Goal: Book appointment/travel/reservation

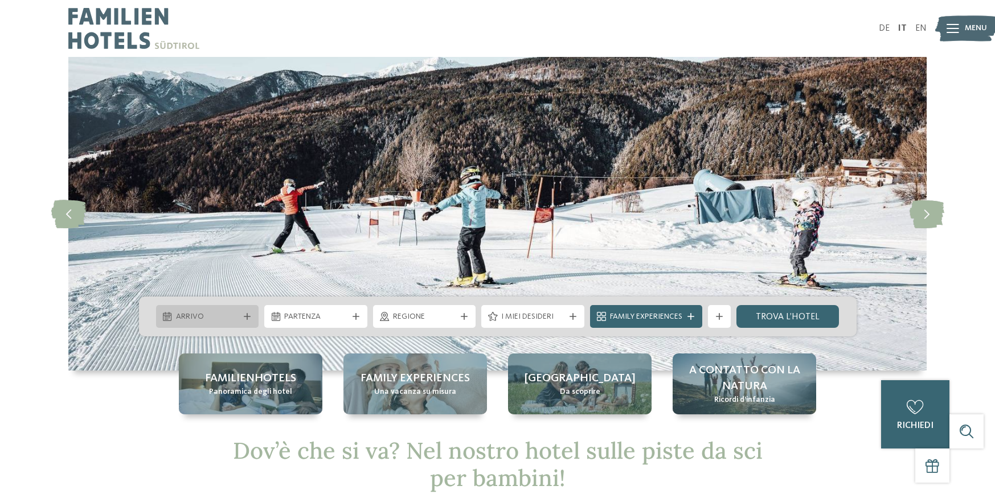
click at [247, 313] on icon at bounding box center [247, 316] width 7 height 7
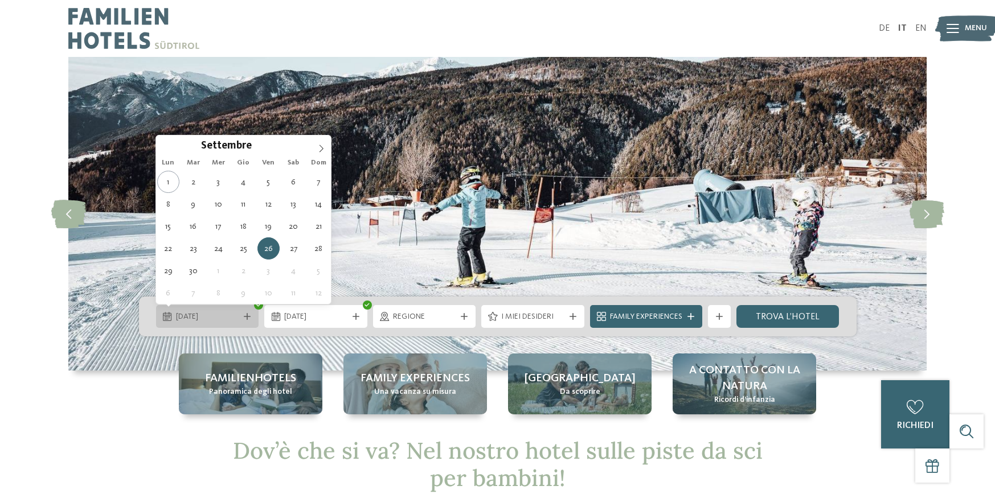
click at [231, 313] on span "[DATE]" at bounding box center [207, 317] width 63 height 11
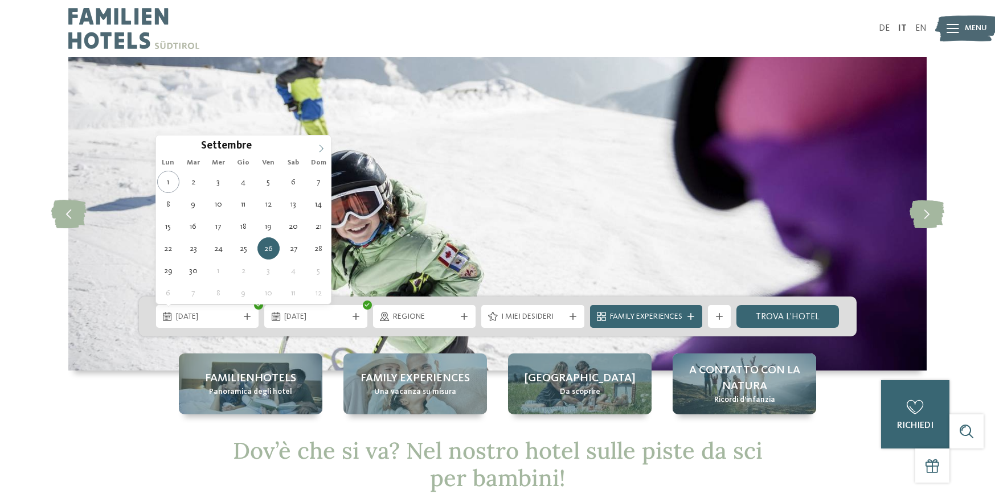
click at [318, 145] on icon at bounding box center [321, 149] width 8 height 8
type div "[DATE]"
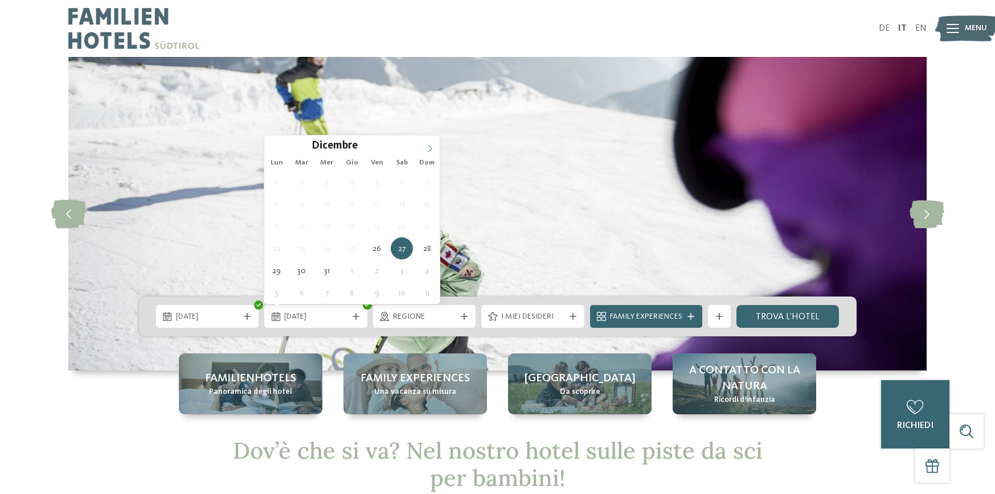
type input "****"
click at [432, 145] on icon at bounding box center [430, 149] width 8 height 8
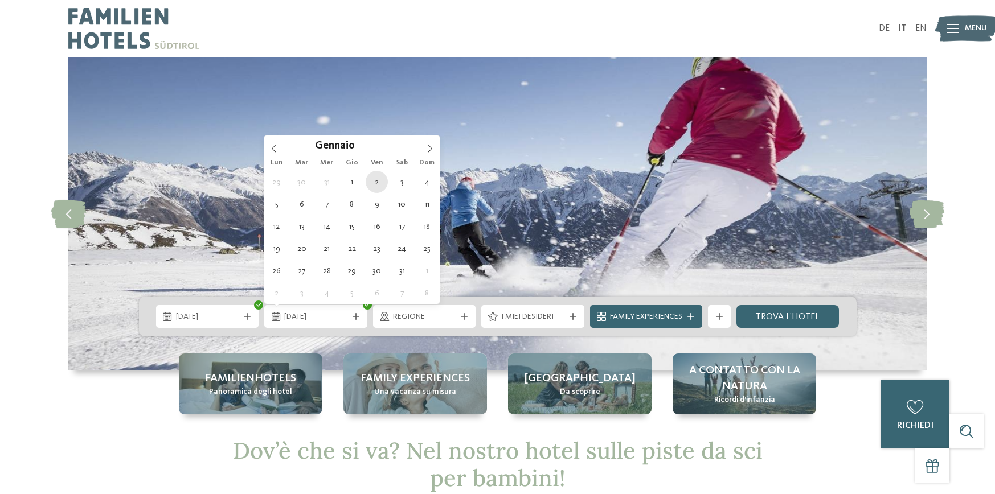
type div "[DATE]"
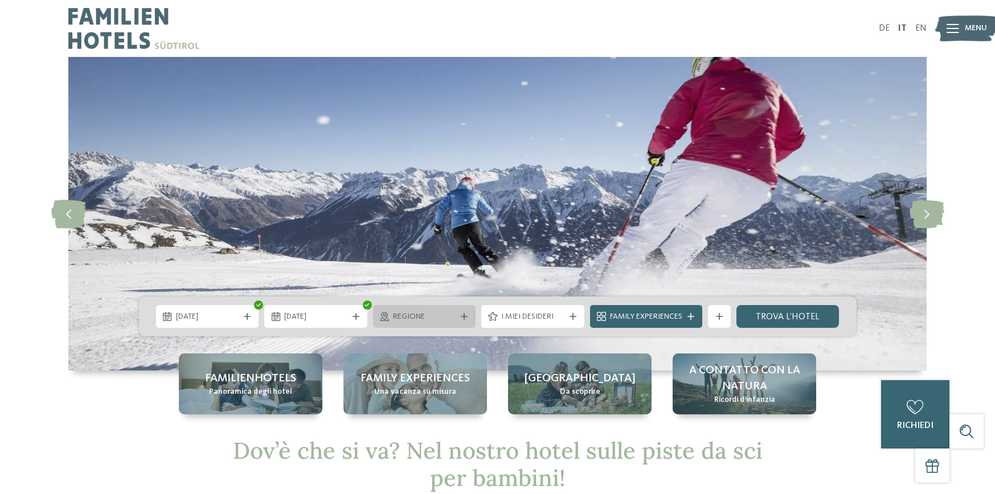
click at [453, 319] on span "Regione" at bounding box center [424, 317] width 63 height 11
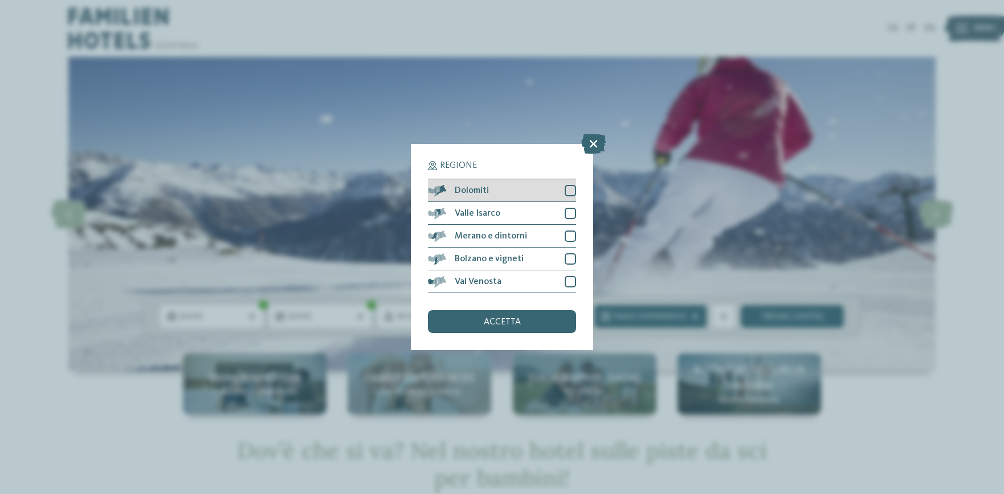
click at [495, 185] on div "Dolomiti" at bounding box center [502, 190] width 148 height 23
click at [524, 320] on div "accetta" at bounding box center [502, 321] width 148 height 23
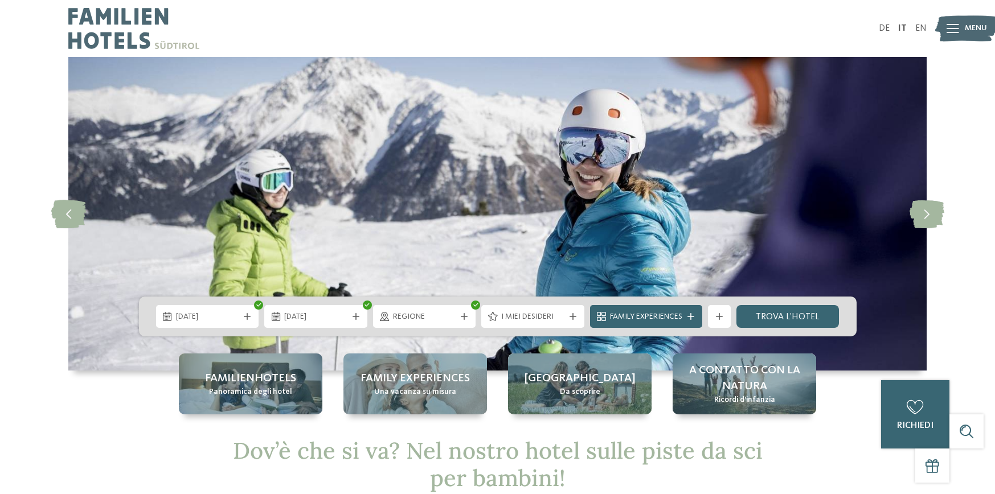
click at [440, 316] on span "Regione" at bounding box center [424, 317] width 63 height 11
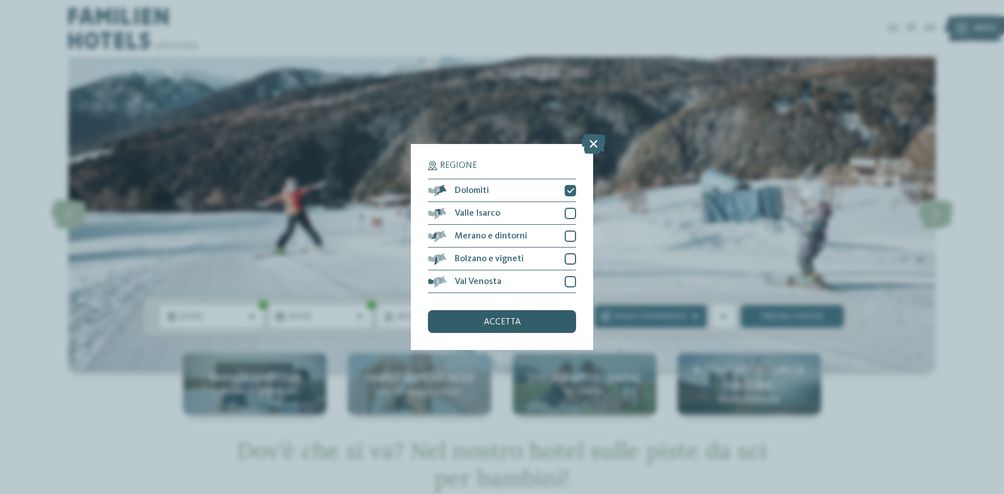
click at [525, 326] on div "accetta" at bounding box center [502, 321] width 148 height 23
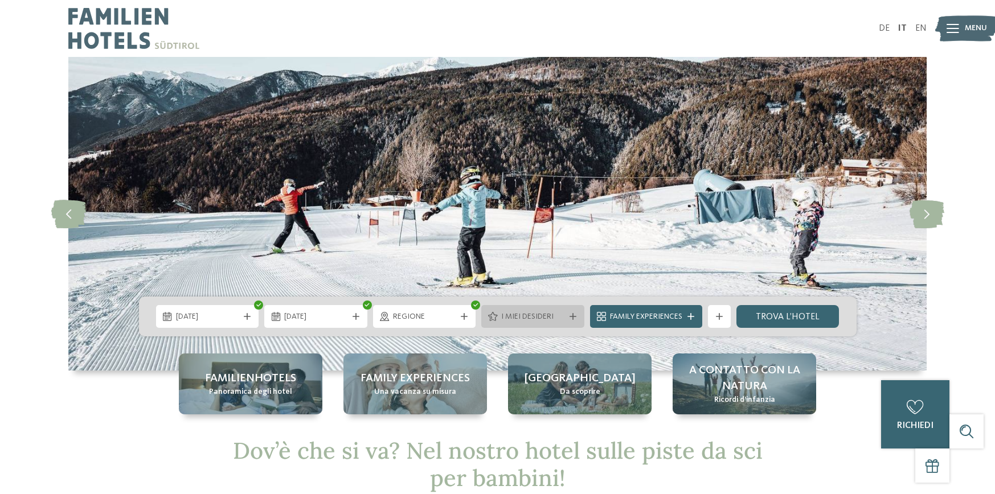
click at [515, 318] on span "I miei desideri" at bounding box center [532, 317] width 63 height 11
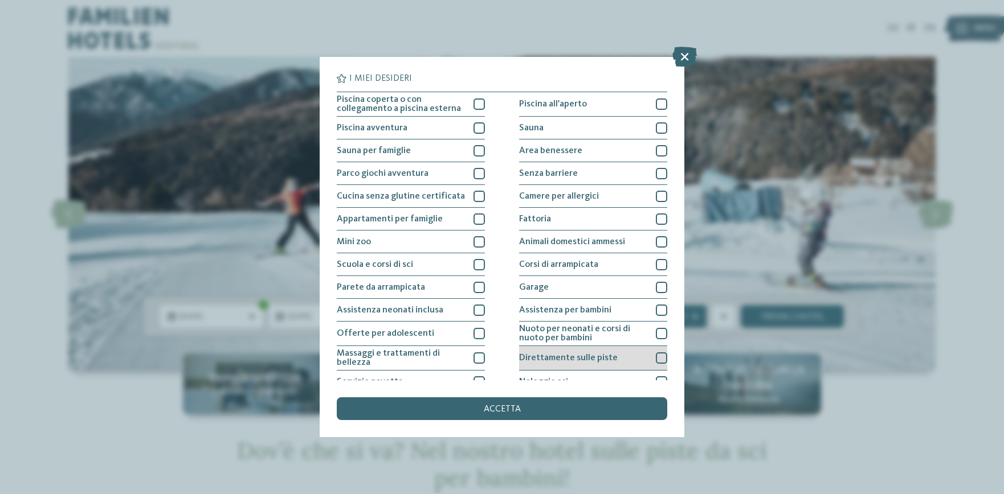
click at [572, 363] on div "Direttamente sulle piste" at bounding box center [593, 358] width 148 height 24
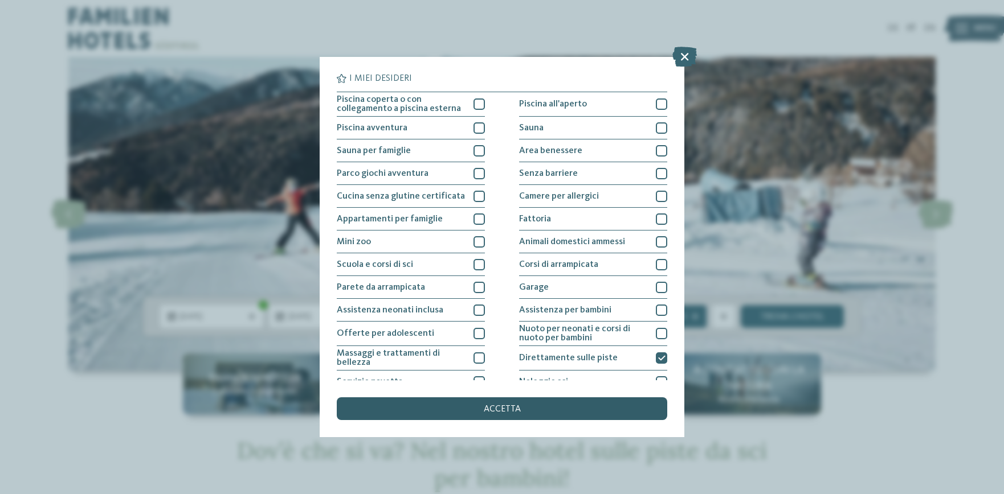
click at [572, 409] on div "accetta" at bounding box center [502, 409] width 330 height 23
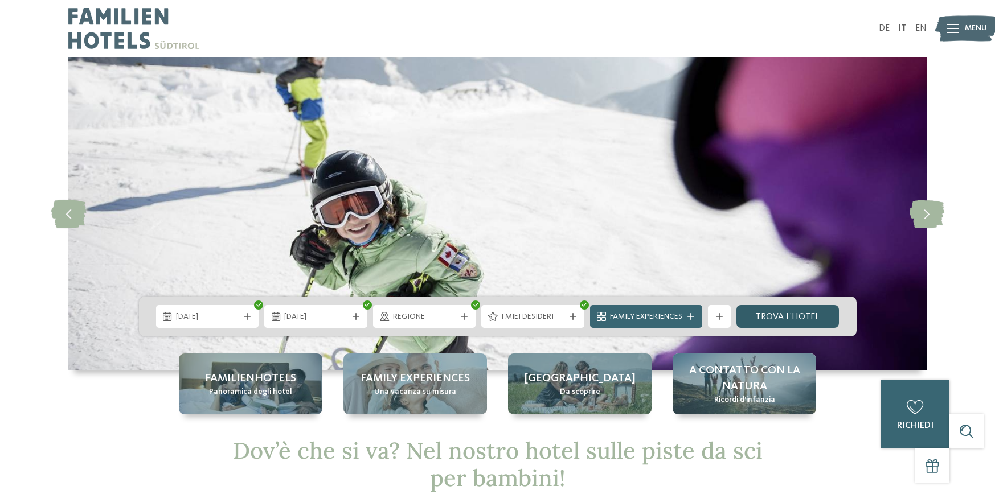
click at [785, 320] on link "trova l’hotel" at bounding box center [787, 316] width 103 height 23
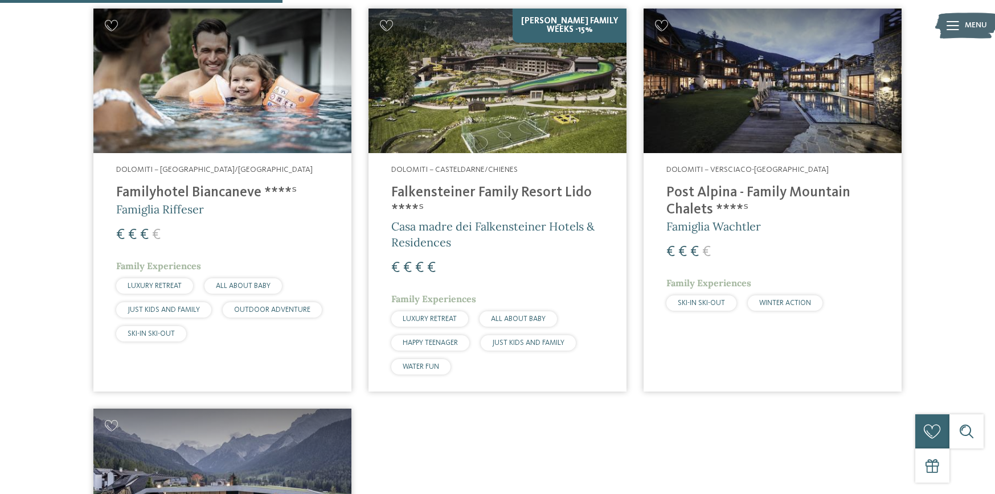
scroll to position [374, 0]
